Goal: Transaction & Acquisition: Purchase product/service

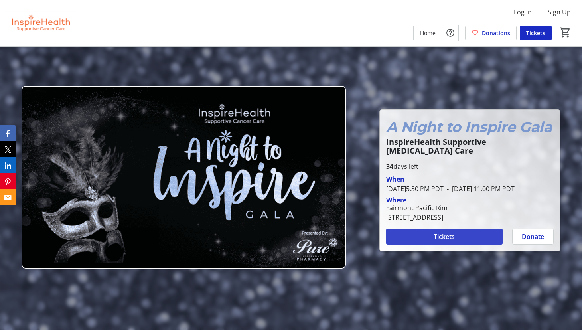
click at [450, 234] on span "Tickets" at bounding box center [443, 237] width 21 height 10
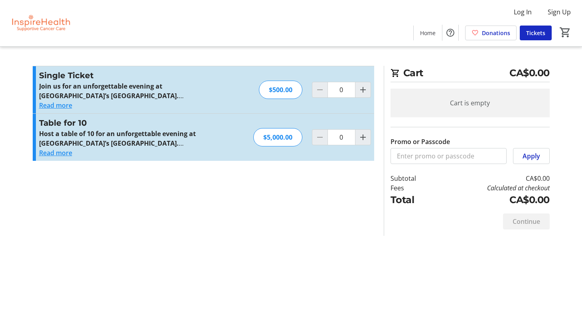
click at [281, 137] on div "$5,000.00" at bounding box center [277, 137] width 49 height 18
click at [366, 136] on mat-icon "Increment by one" at bounding box center [363, 137] width 10 height 10
type input "1"
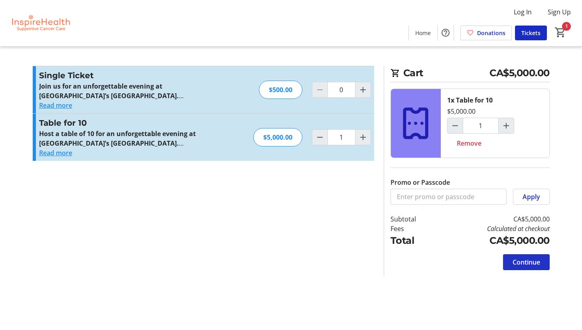
click at [529, 264] on span "Continue" at bounding box center [526, 262] width 28 height 10
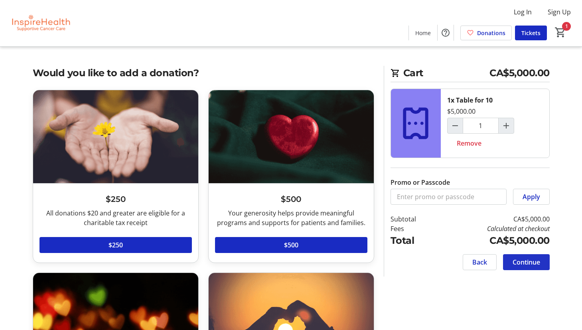
click at [528, 260] on span "Continue" at bounding box center [526, 262] width 28 height 10
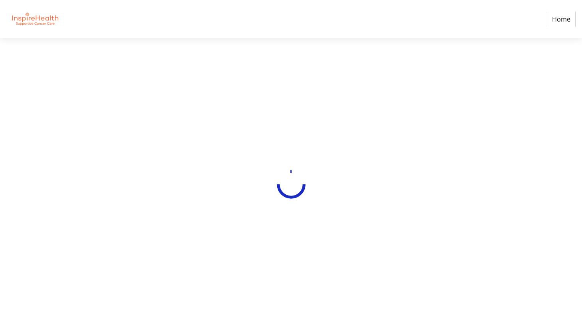
select select "CA"
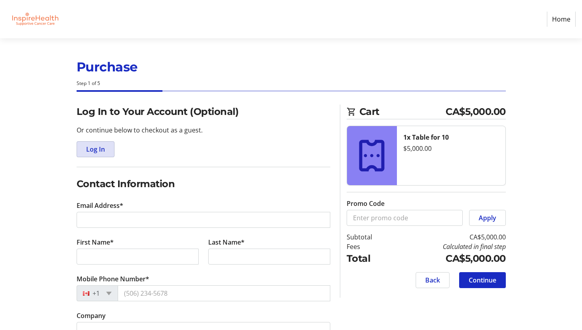
click at [93, 149] on span "Log In" at bounding box center [95, 149] width 19 height 10
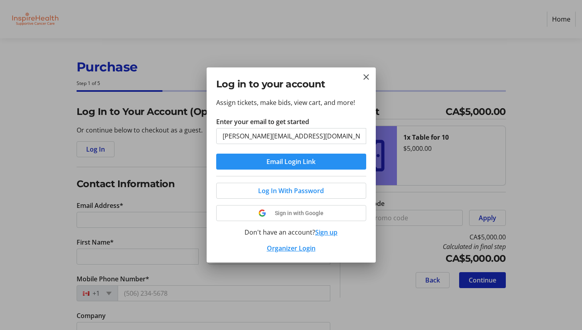
type input "[PERSON_NAME][EMAIL_ADDRESS][DOMAIN_NAME]"
click at [286, 165] on span "Email Login Link" at bounding box center [290, 162] width 49 height 10
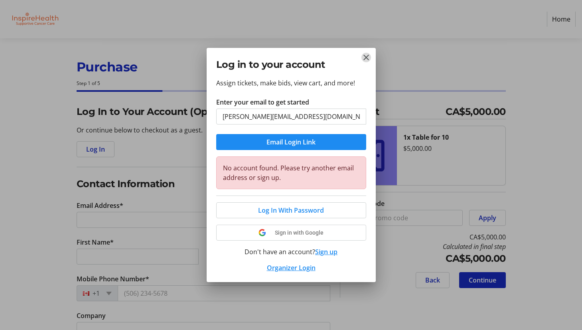
click at [366, 57] on mat-icon "Close" at bounding box center [366, 58] width 10 height 10
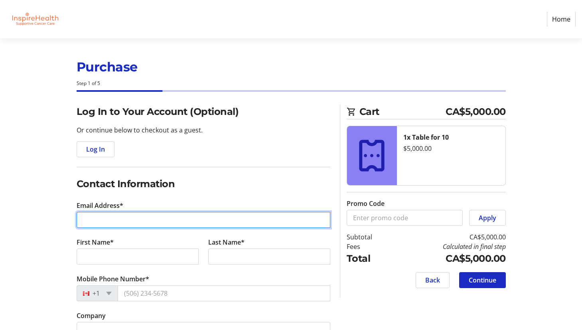
click at [130, 217] on input "Email Address*" at bounding box center [204, 220] width 254 height 16
type input "[PERSON_NAME][EMAIL_ADDRESS][DOMAIN_NAME]"
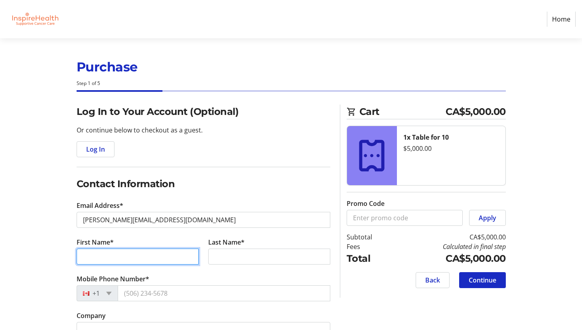
click at [100, 260] on input "First Name*" at bounding box center [138, 256] width 122 height 16
type input "[PERSON_NAME]"
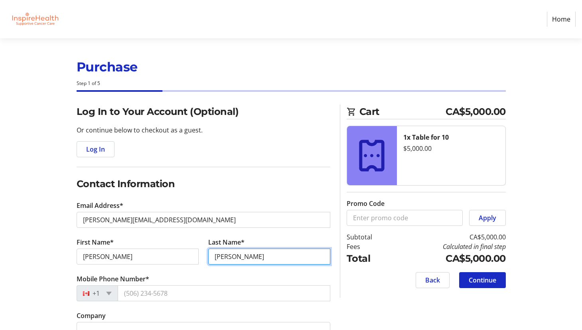
type input "[PERSON_NAME]"
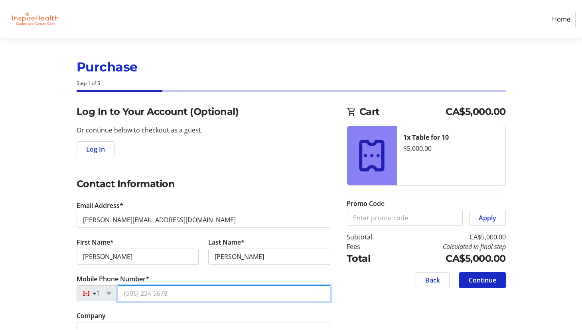
click at [136, 294] on input "Mobile Phone Number*" at bounding box center [224, 293] width 212 height 16
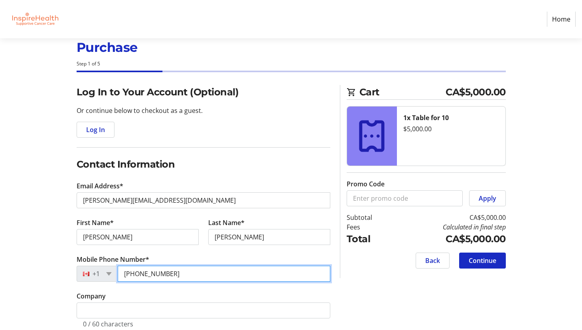
scroll to position [43, 0]
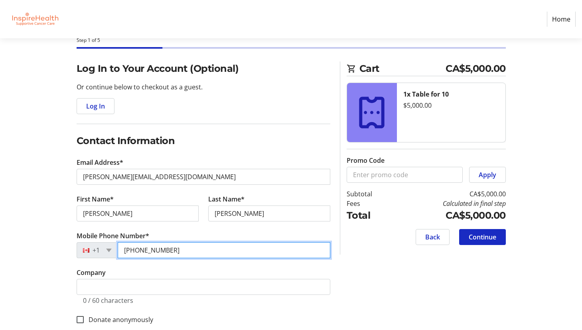
type input "[PHONE_NUMBER]"
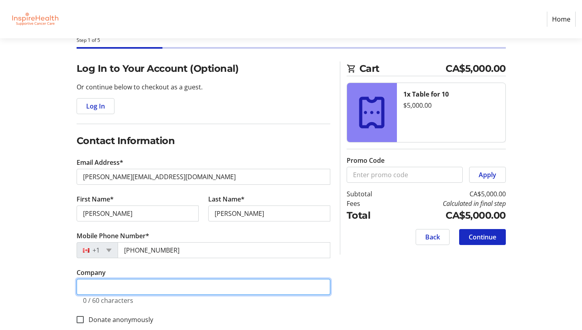
click at [185, 281] on input "Company" at bounding box center [204, 287] width 254 height 16
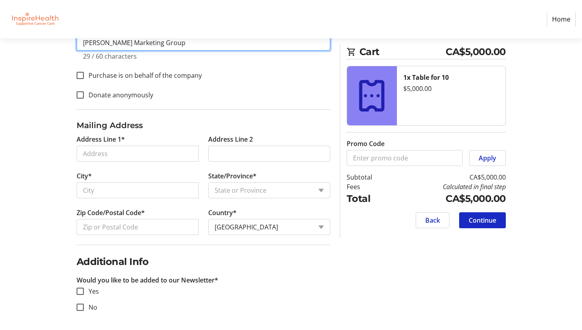
scroll to position [263, 0]
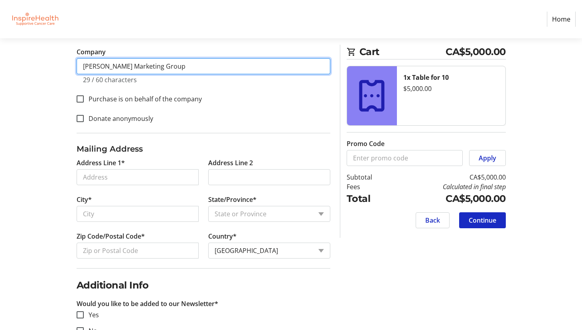
type input "[PERSON_NAME] Marketing Group"
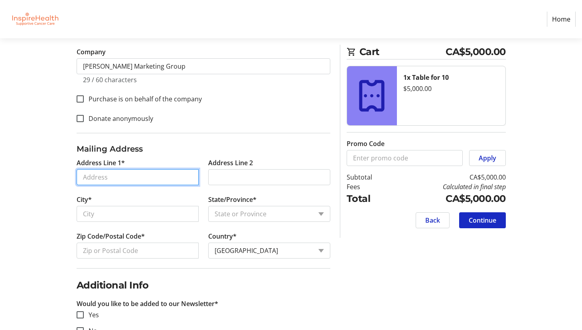
click at [147, 182] on input "Address Line 1*" at bounding box center [138, 177] width 122 height 16
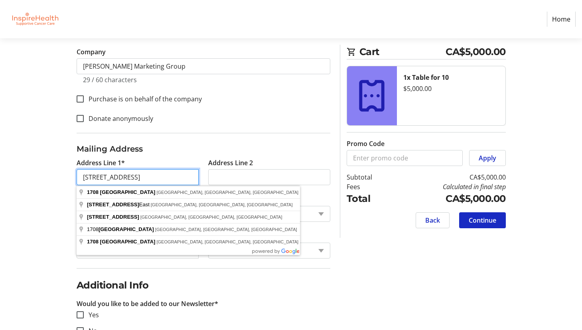
type input "[STREET_ADDRESS]"
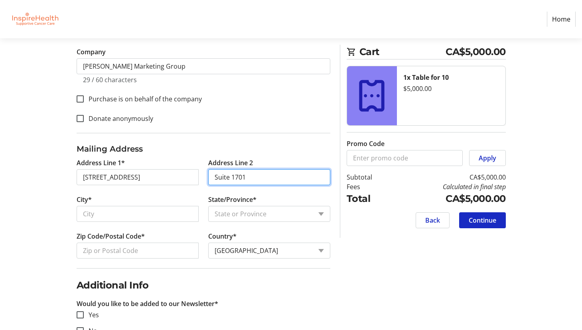
type input "Suite 1701"
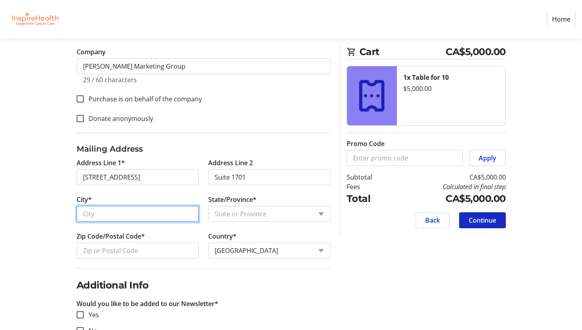
click at [146, 214] on input "City*" at bounding box center [138, 214] width 122 height 16
type input "[GEOGRAPHIC_DATA]"
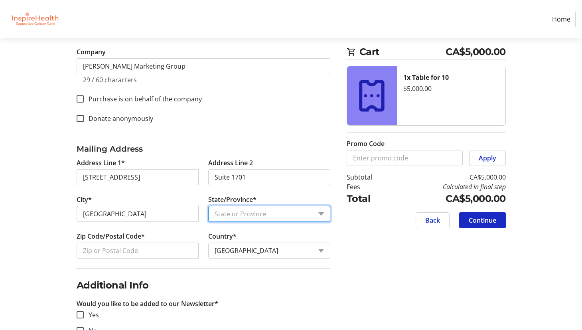
select select "BC"
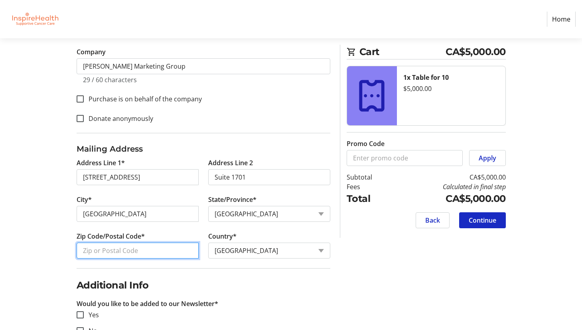
click at [116, 251] on input "Zip Code/Postal Code*" at bounding box center [138, 250] width 122 height 16
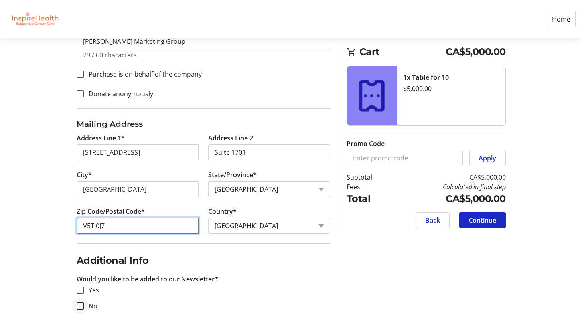
type input "V5T 0J7"
click at [78, 308] on input "No" at bounding box center [80, 305] width 7 height 7
checkbox input "true"
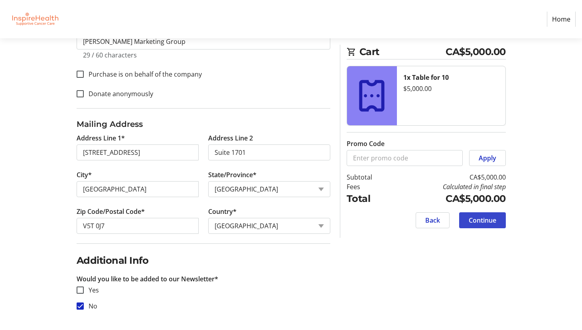
click at [478, 220] on span "Continue" at bounding box center [482, 220] width 28 height 10
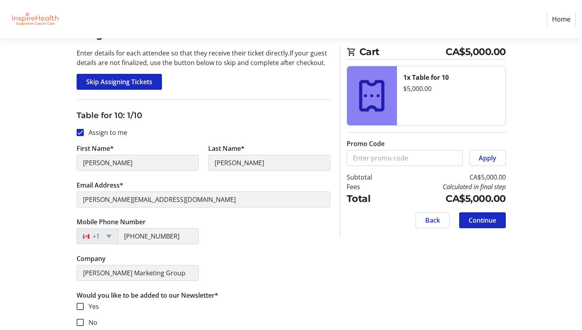
scroll to position [214, 0]
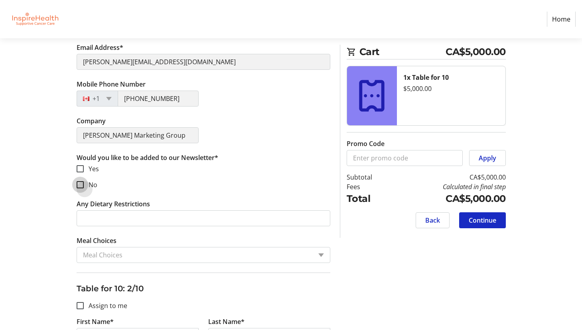
click at [81, 182] on input "No" at bounding box center [80, 184] width 7 height 7
checkbox input "true"
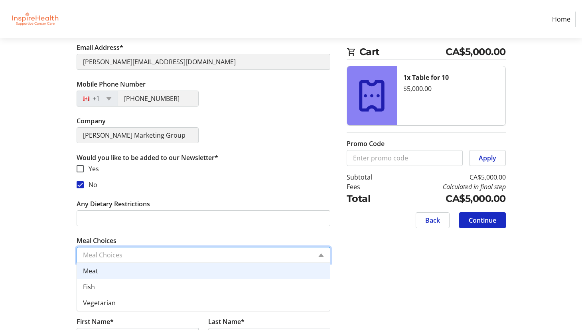
click at [130, 253] on input "Meal Choices" at bounding box center [197, 255] width 229 height 10
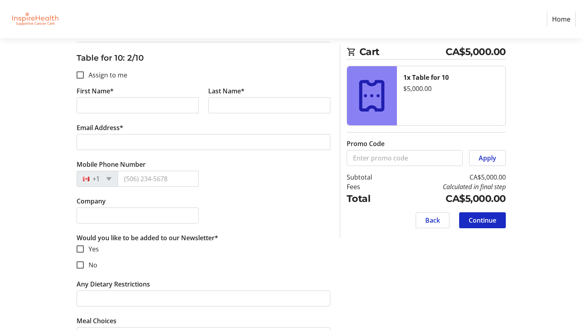
scroll to position [0, 0]
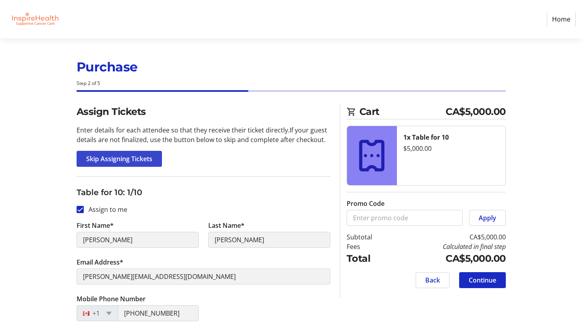
click at [146, 157] on span "Skip Assigning Tickets" at bounding box center [119, 159] width 66 height 10
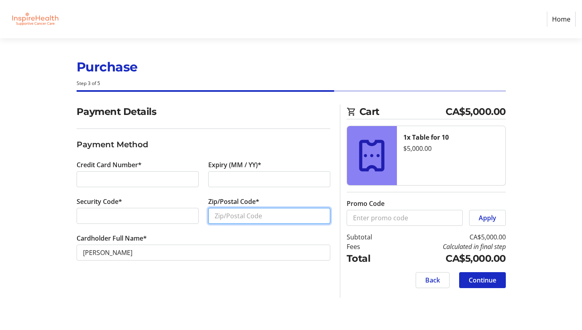
click at [273, 217] on input "Zip/Postal Code*" at bounding box center [269, 216] width 122 height 16
type input "V5T0J7"
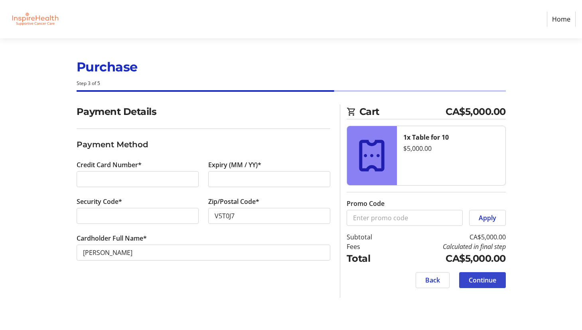
click at [471, 279] on span "Continue" at bounding box center [482, 280] width 28 height 10
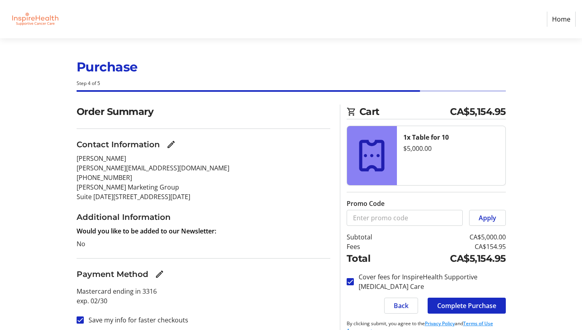
scroll to position [14, 0]
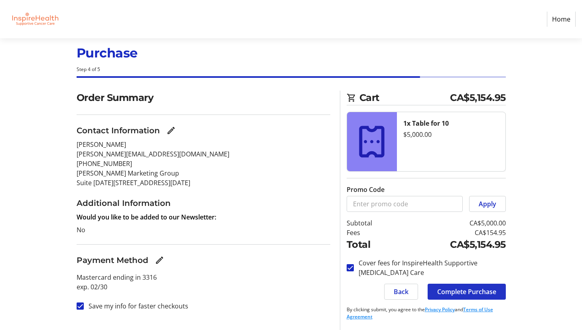
click at [467, 292] on span "Complete Purchase" at bounding box center [466, 292] width 59 height 10
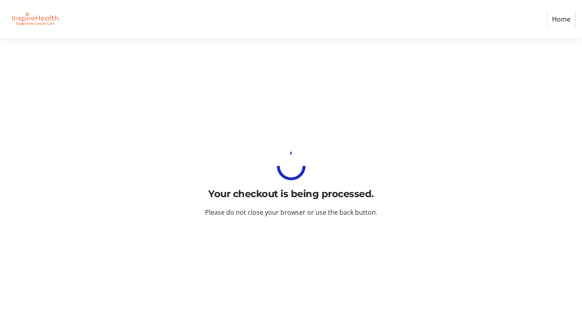
scroll to position [0, 0]
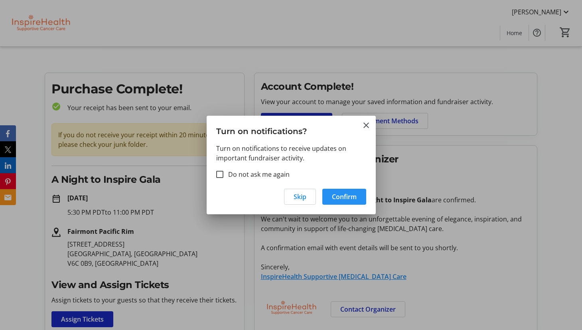
click at [348, 195] on span "Confirm" at bounding box center [344, 197] width 25 height 10
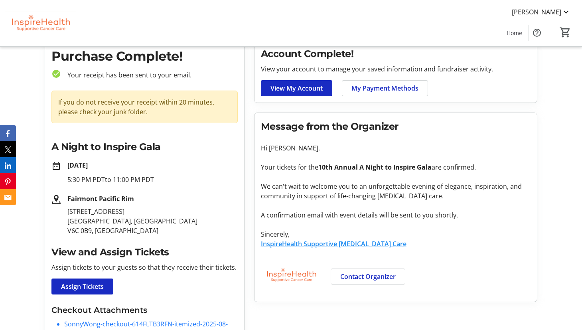
scroll to position [34, 0]
